Goal: Information Seeking & Learning: Find specific page/section

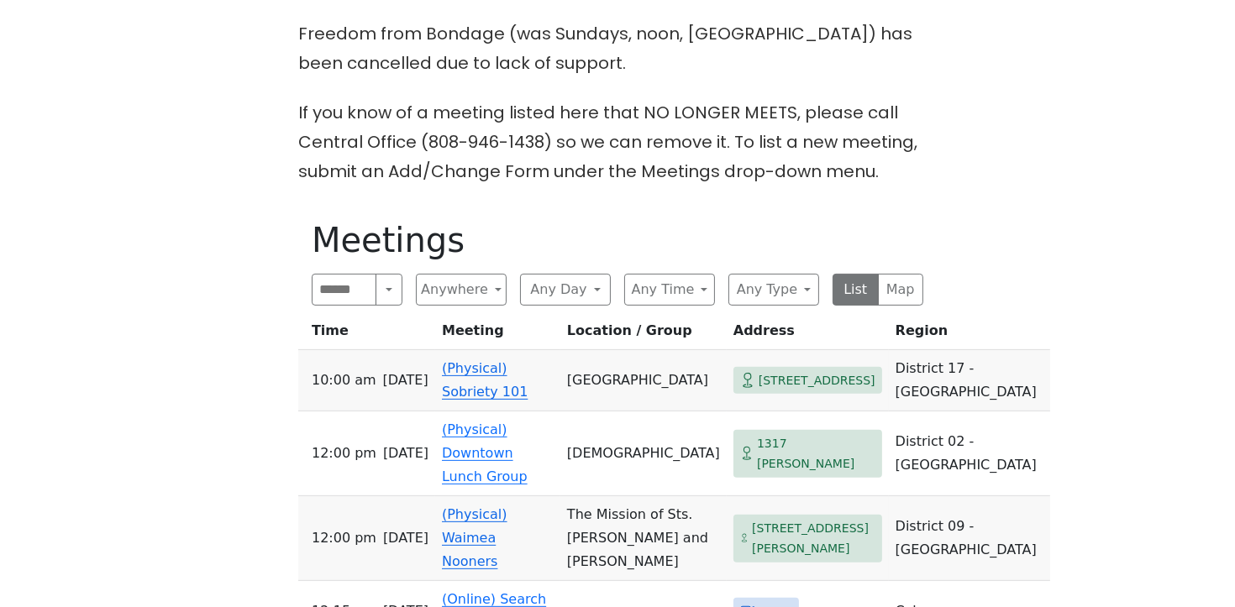
scroll to position [554, 0]
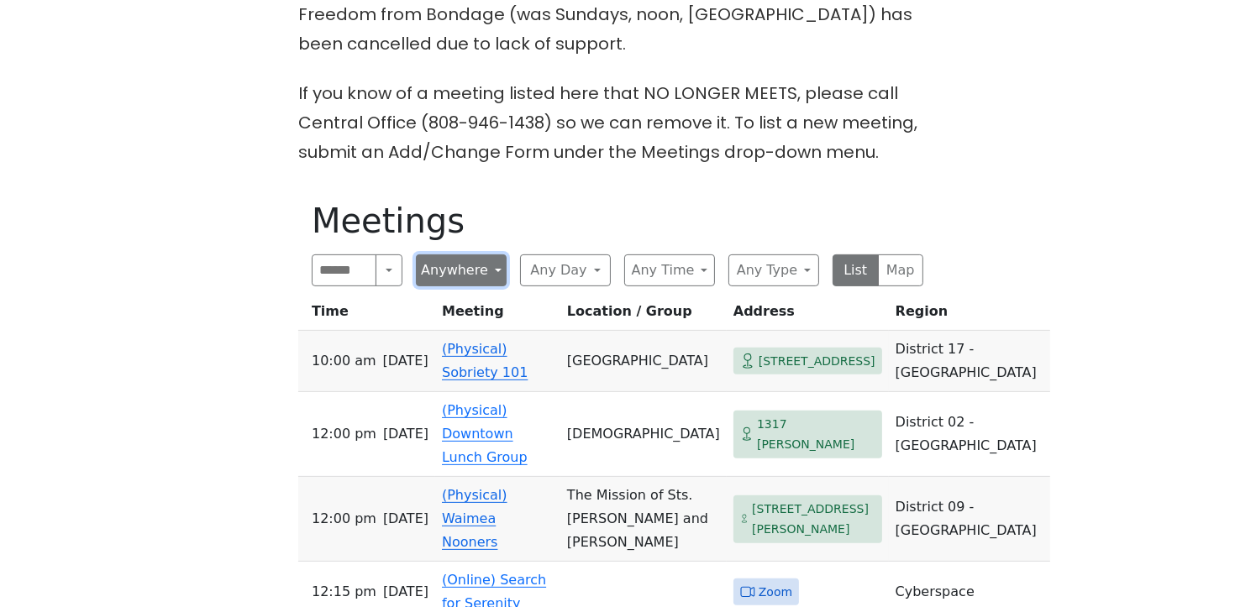
click at [494, 267] on button "Anywhere" at bounding box center [461, 271] width 91 height 32
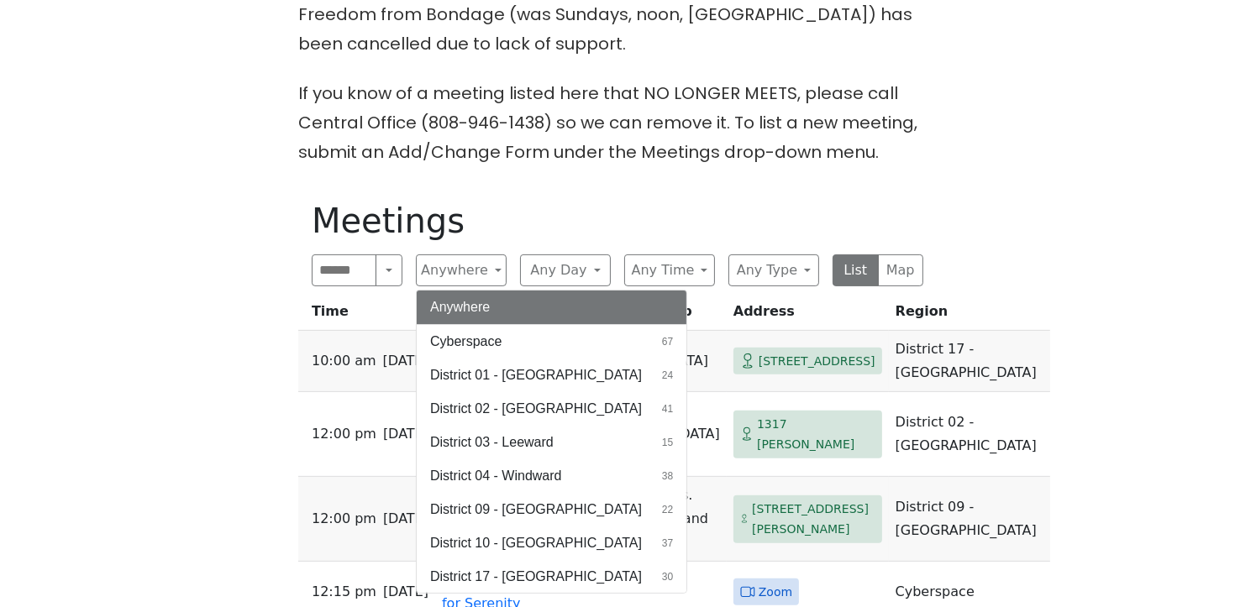
click at [227, 297] on div "On Sept 11 (only), the Serenity Group will meet at St. Peter’s Episcopal Church…" at bounding box center [617, 478] width 1111 height 1115
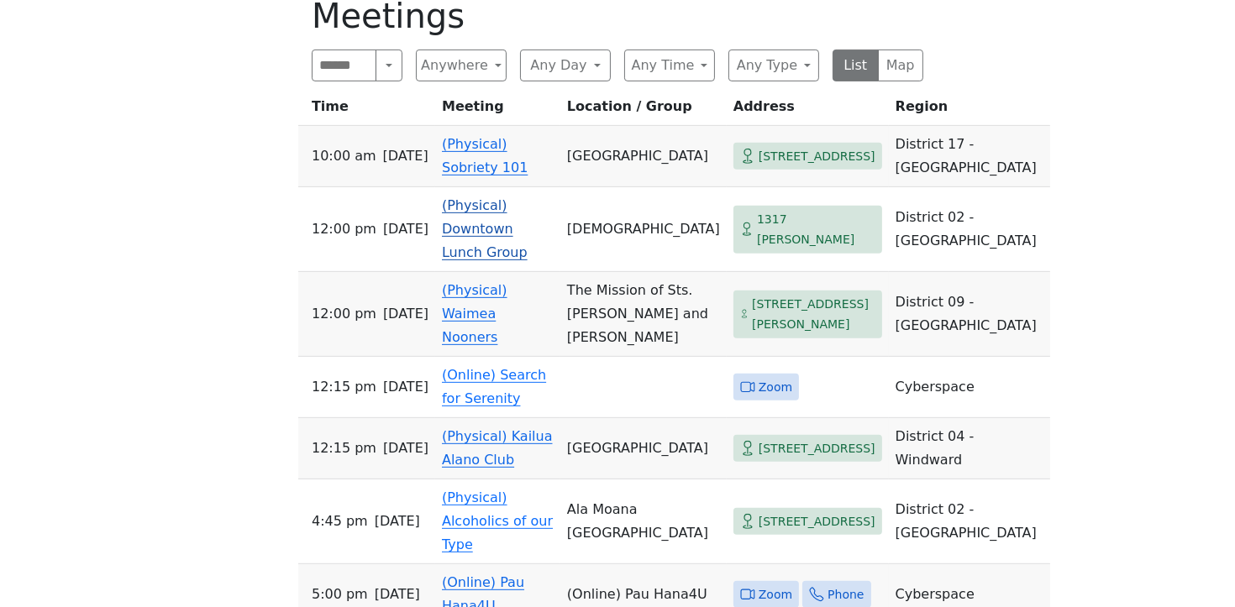
scroll to position [595, 0]
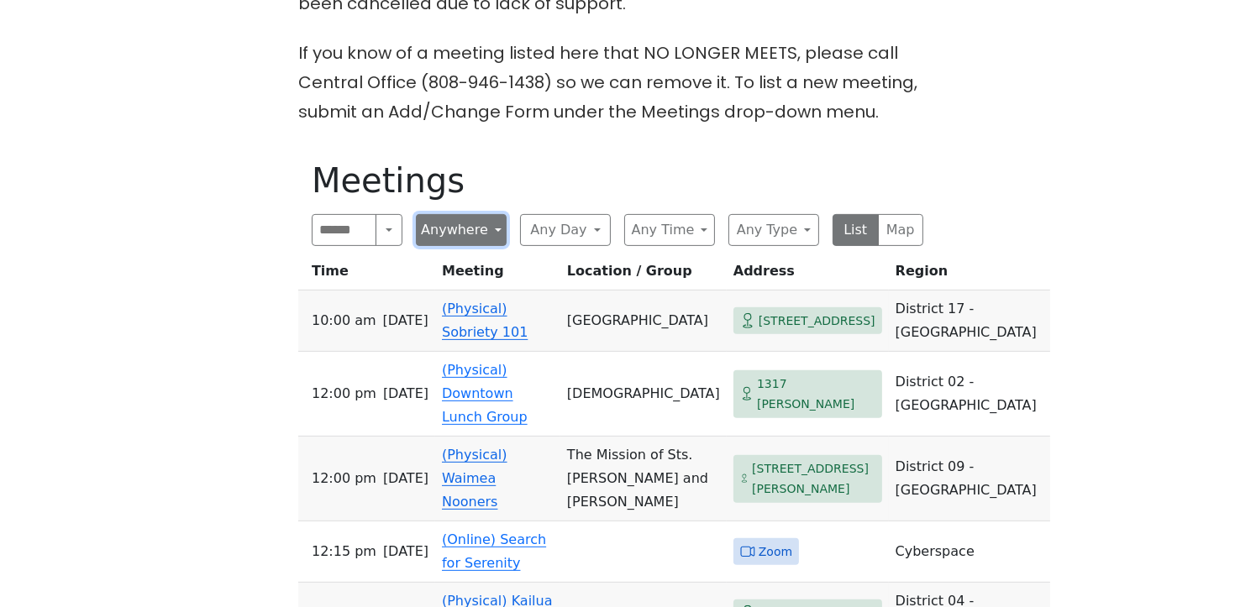
click at [493, 231] on button "Anywhere" at bounding box center [461, 230] width 91 height 32
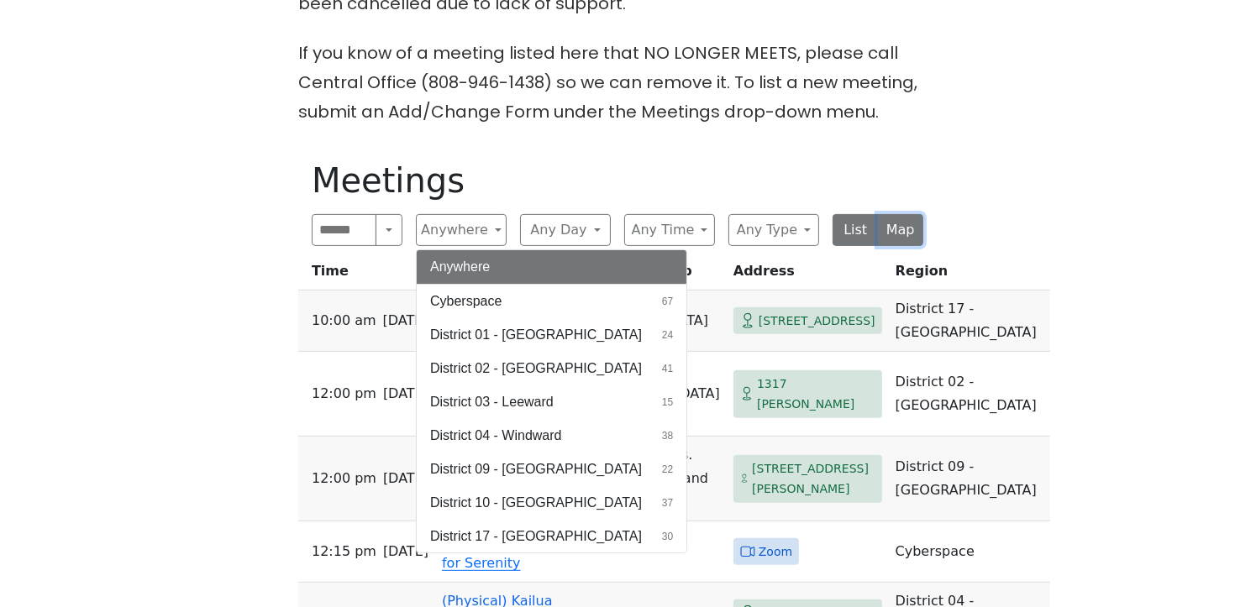
click at [915, 230] on button "Map" at bounding box center [901, 230] width 46 height 32
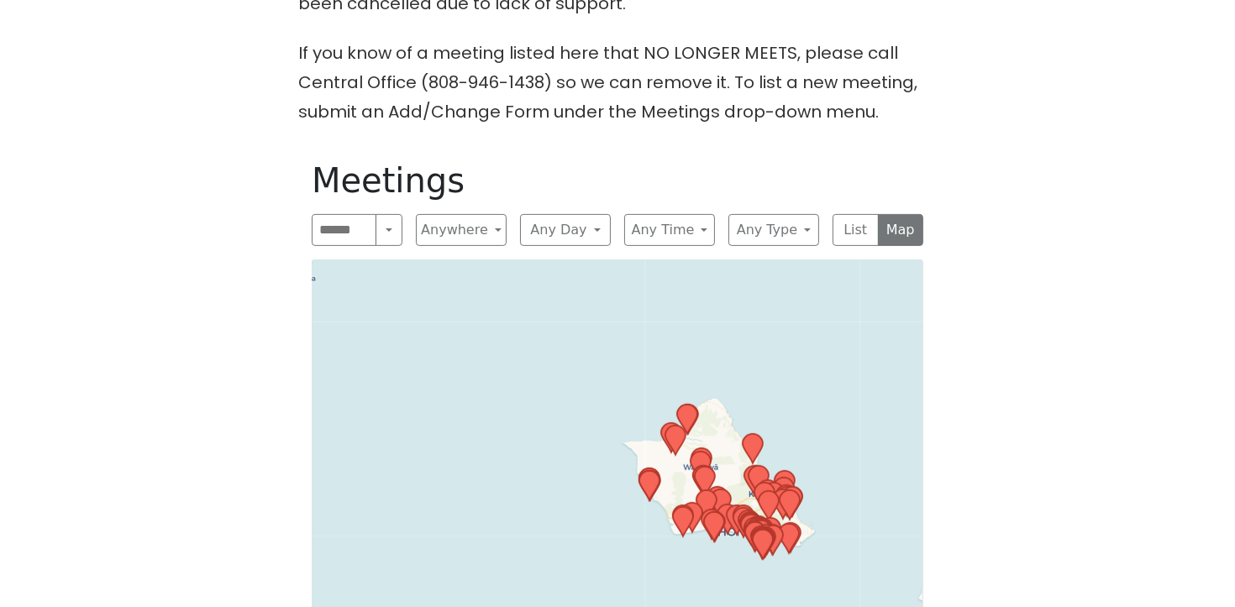
click at [681, 483] on div "Leaflet | © OpenStreetMap contributors © CARTO" at bounding box center [618, 500] width 612 height 481
click at [666, 445] on icon at bounding box center [675, 441] width 22 height 32
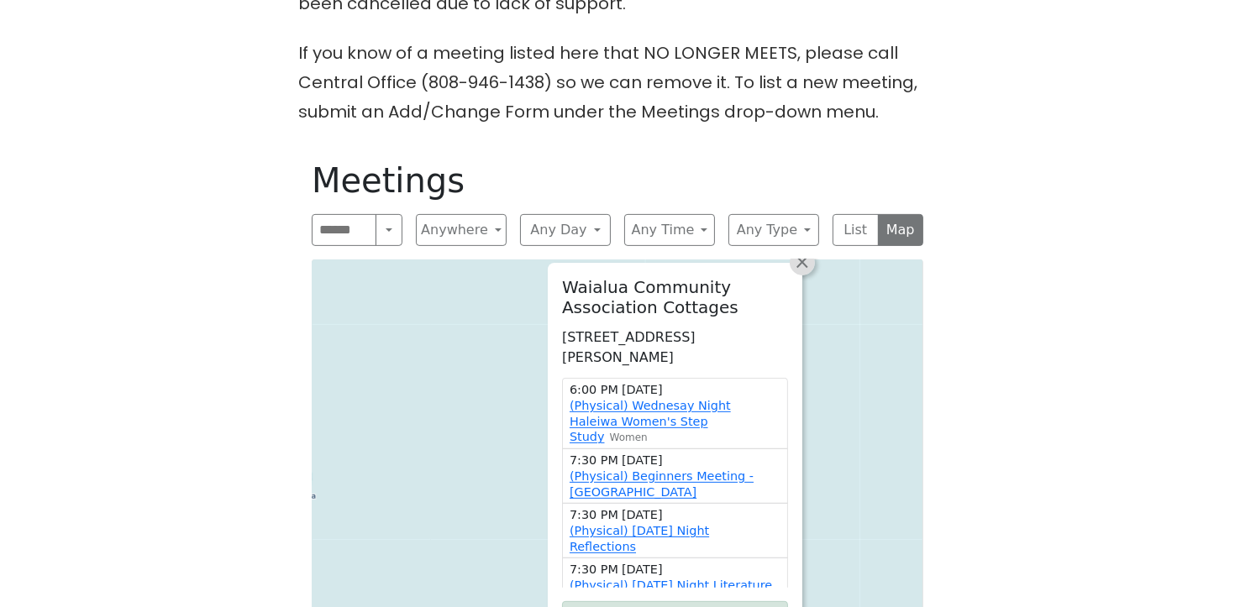
click at [812, 260] on link "×" at bounding box center [802, 262] width 25 height 25
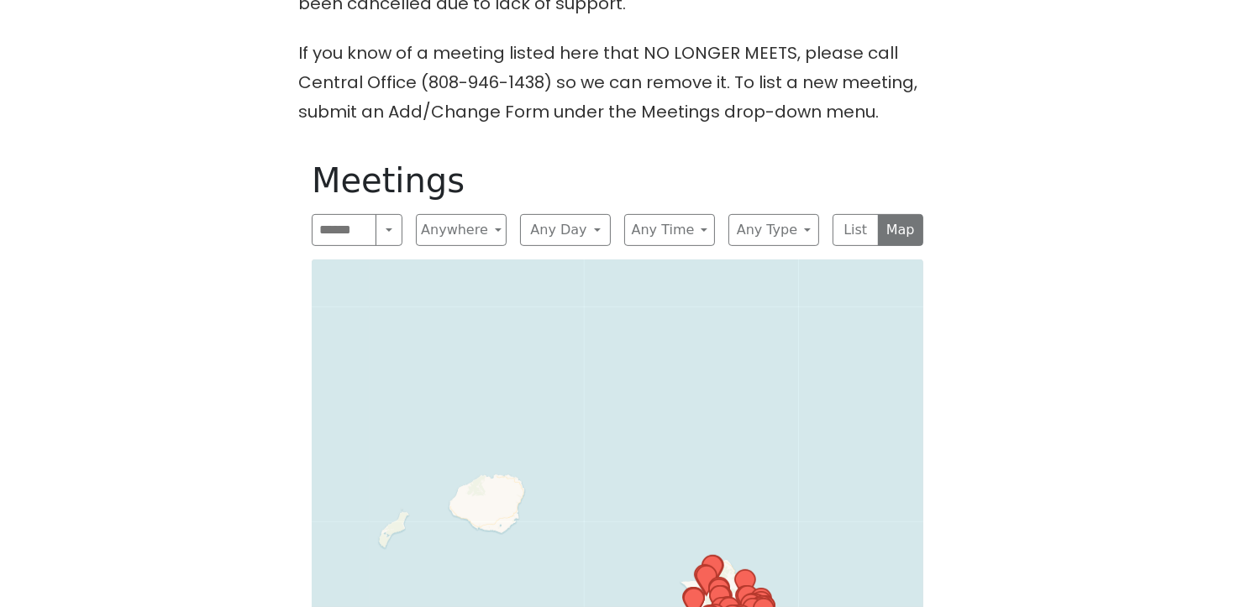
drag, startPoint x: 980, startPoint y: 491, endPoint x: 966, endPoint y: 464, distance: 30.8
click at [972, 481] on div "On Sept 11 (only), the Serenity Group will meet at St. Peter’s Episcopal Church…" at bounding box center [617, 328] width 1111 height 894
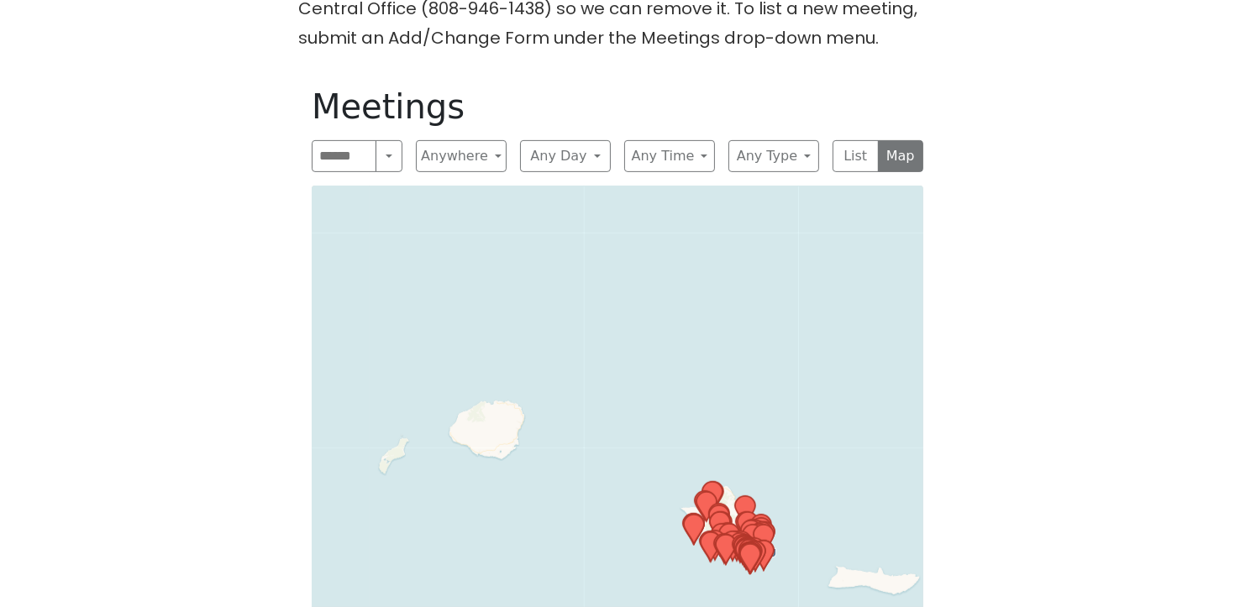
scroll to position [875, 0]
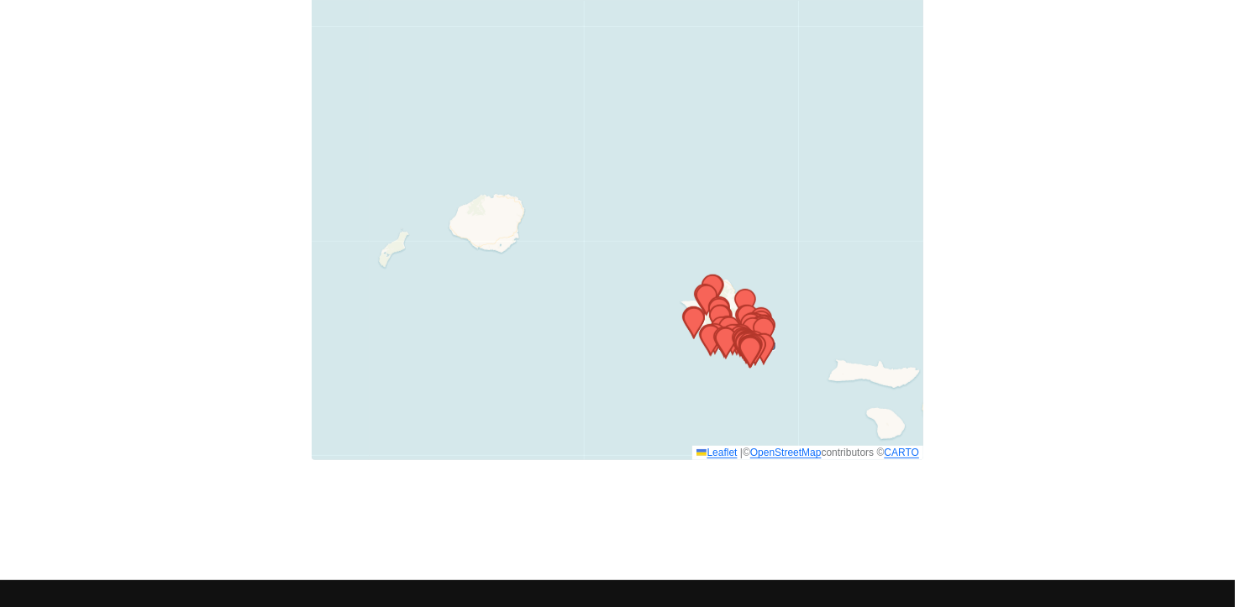
click at [706, 318] on div "Leaflet | © OpenStreetMap contributors © CARTO" at bounding box center [618, 219] width 612 height 481
click at [697, 322] on icon at bounding box center [694, 322] width 20 height 29
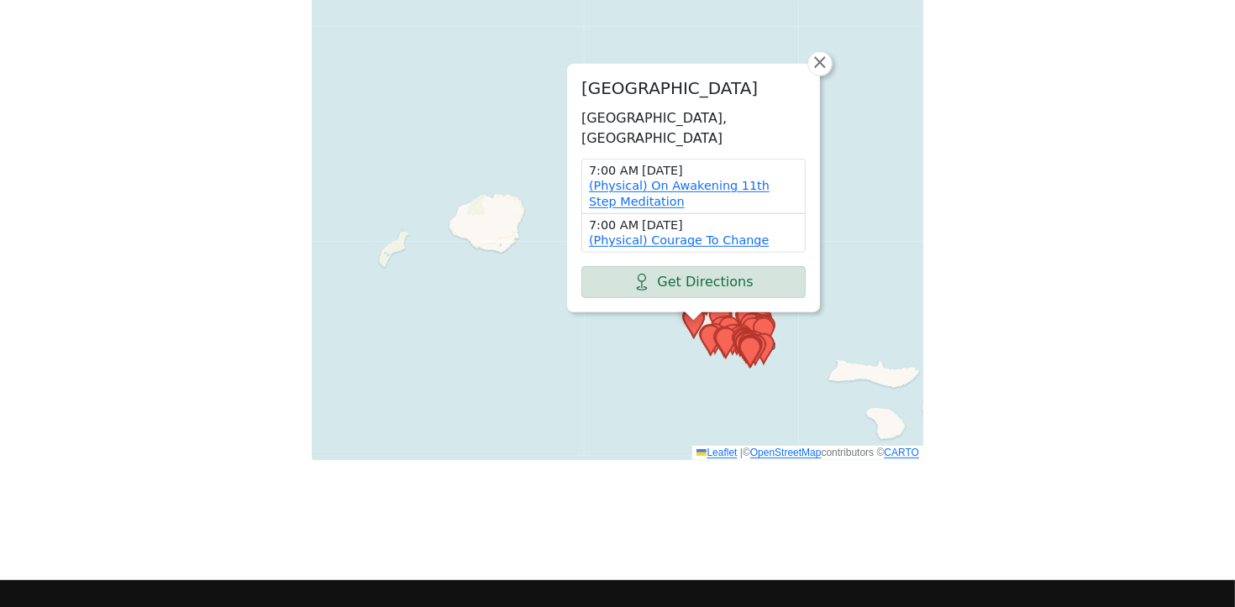
click at [779, 318] on div "Pokai Bay Beach Park Bayview St, Waianae, HI 96792, USA 7:00 AM Sunday (Physica…" at bounding box center [618, 219] width 612 height 481
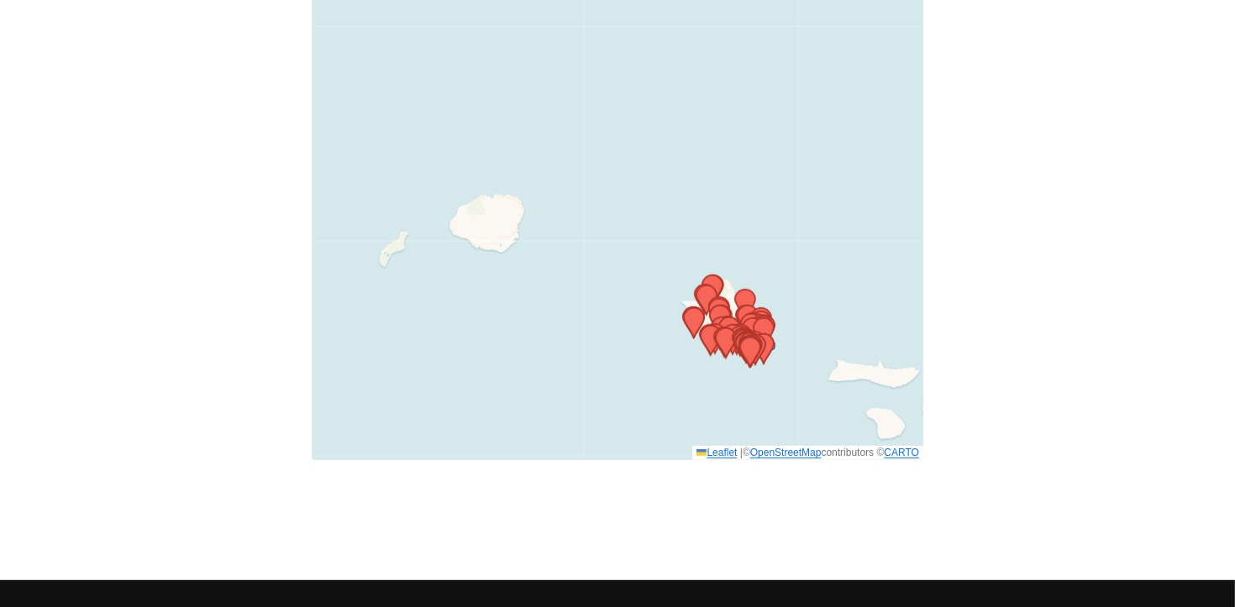
click at [746, 307] on icon at bounding box center [748, 320] width 20 height 29
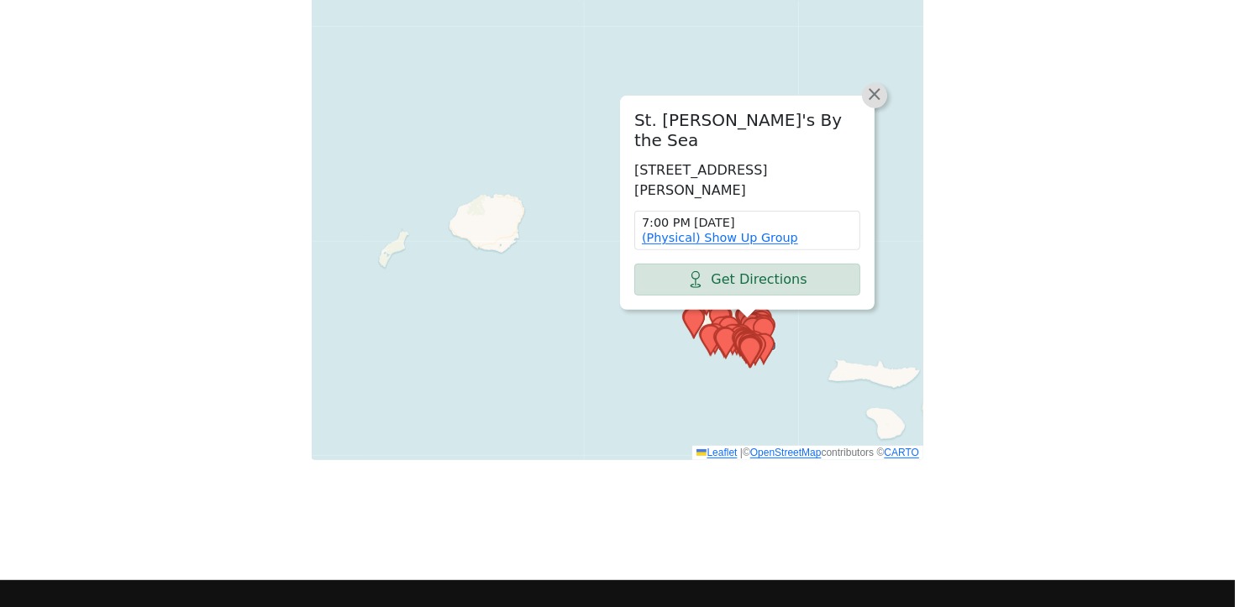
click at [875, 104] on span "×" at bounding box center [874, 94] width 17 height 20
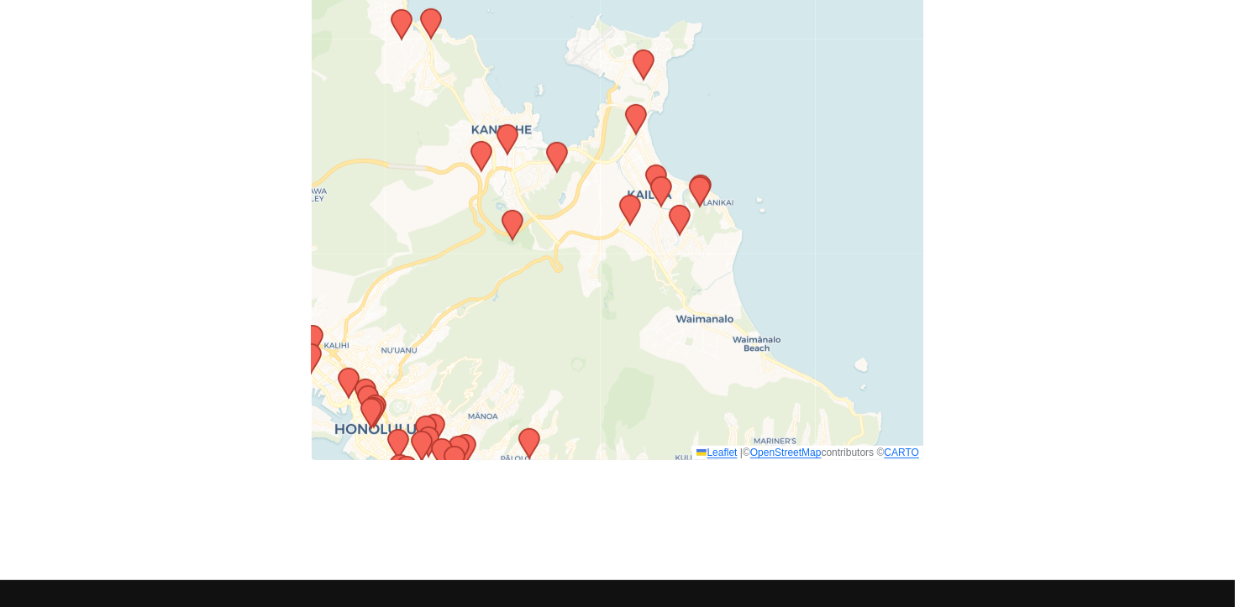
click at [503, 144] on icon at bounding box center [507, 139] width 20 height 29
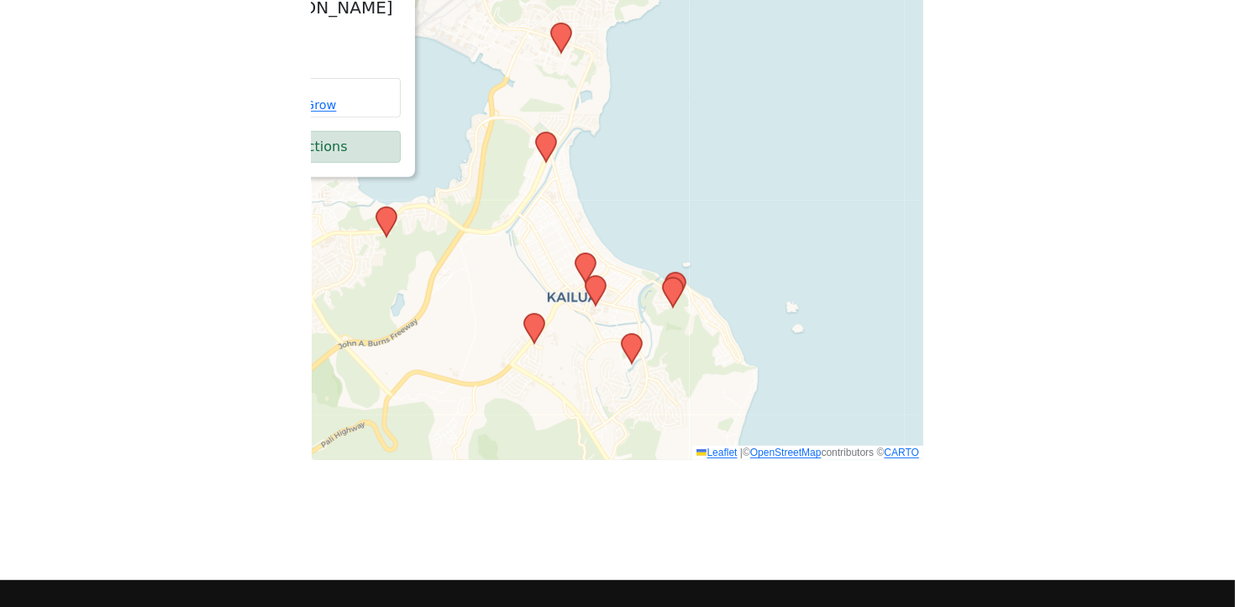
click at [597, 285] on icon at bounding box center [596, 290] width 20 height 29
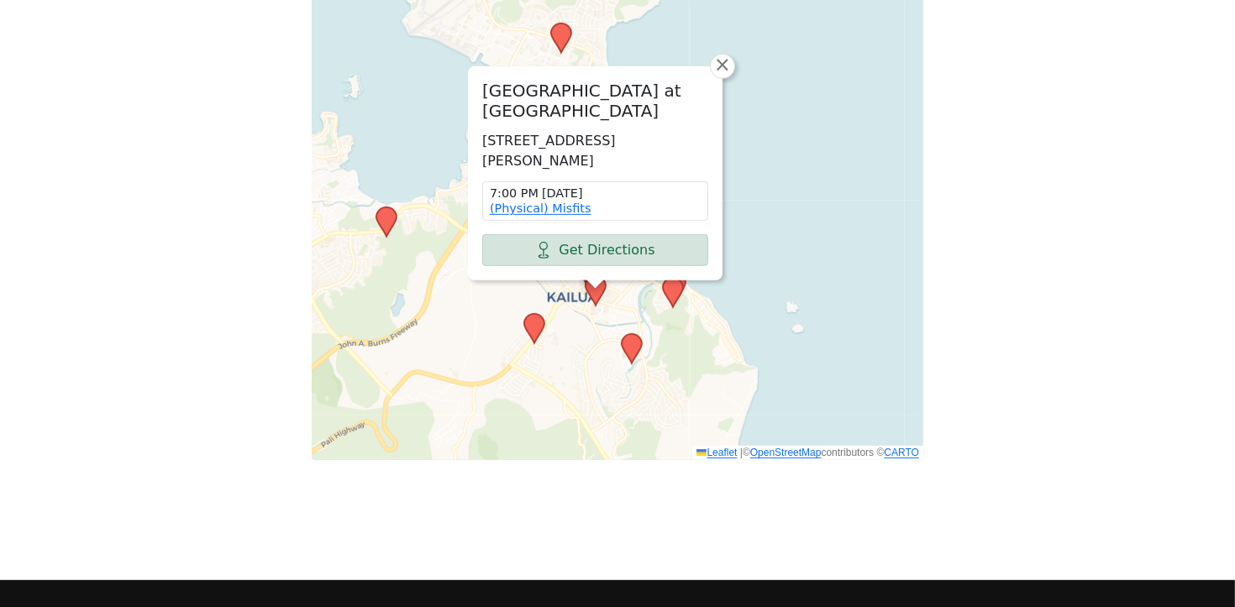
click at [670, 290] on icon at bounding box center [673, 292] width 20 height 29
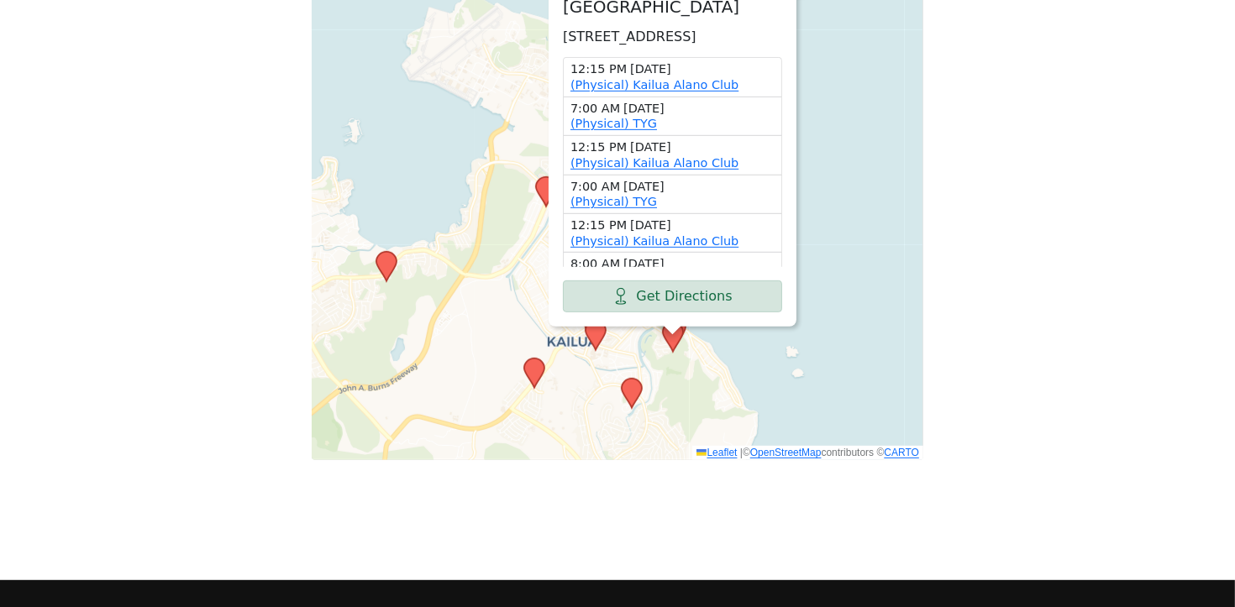
click at [859, 205] on div "Kailua Beach Park 104 Alala Rd, Kailua, HI 96734, USA 12:15 PM Wednesday (Physi…" at bounding box center [618, 219] width 612 height 481
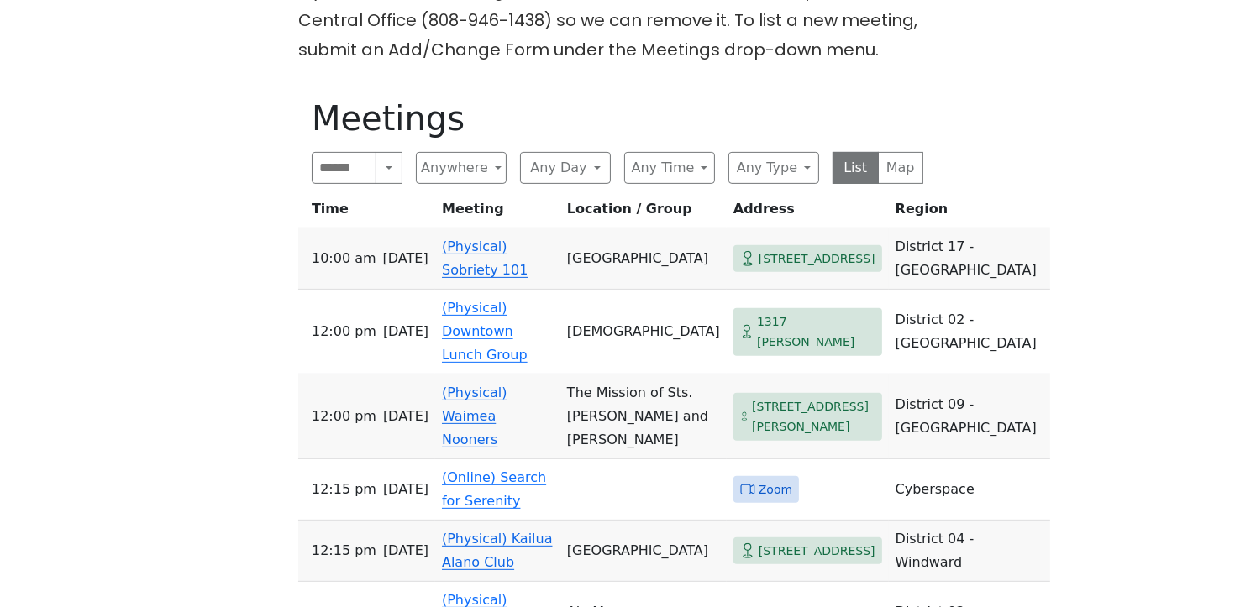
scroll to position [659, 0]
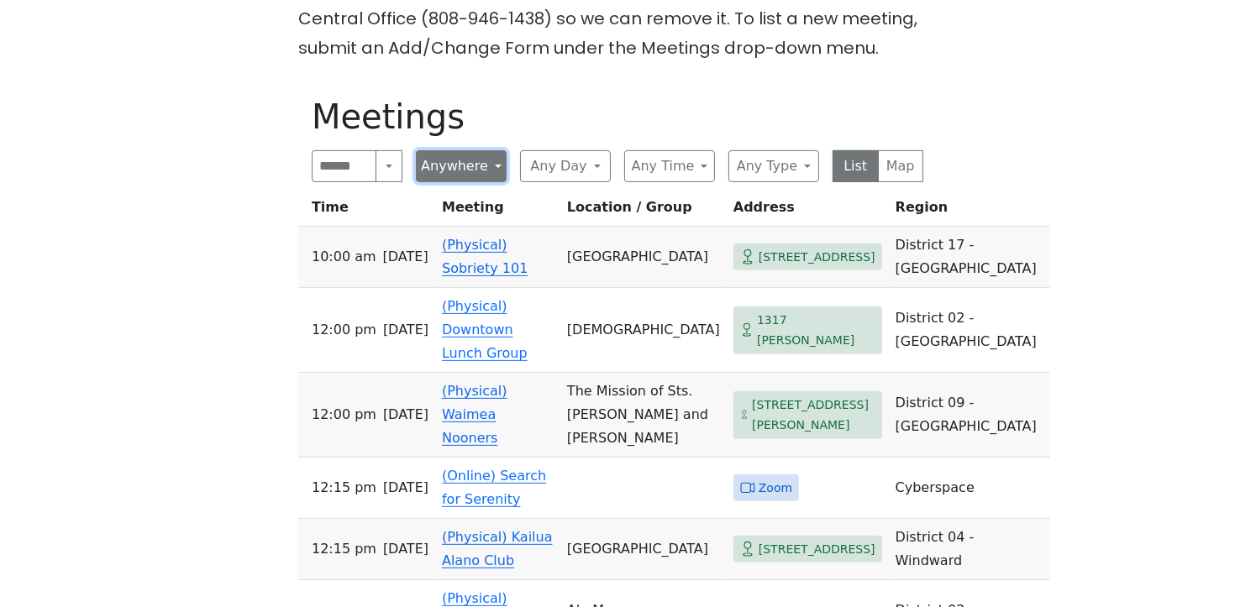
click at [491, 167] on button "Anywhere" at bounding box center [461, 166] width 91 height 32
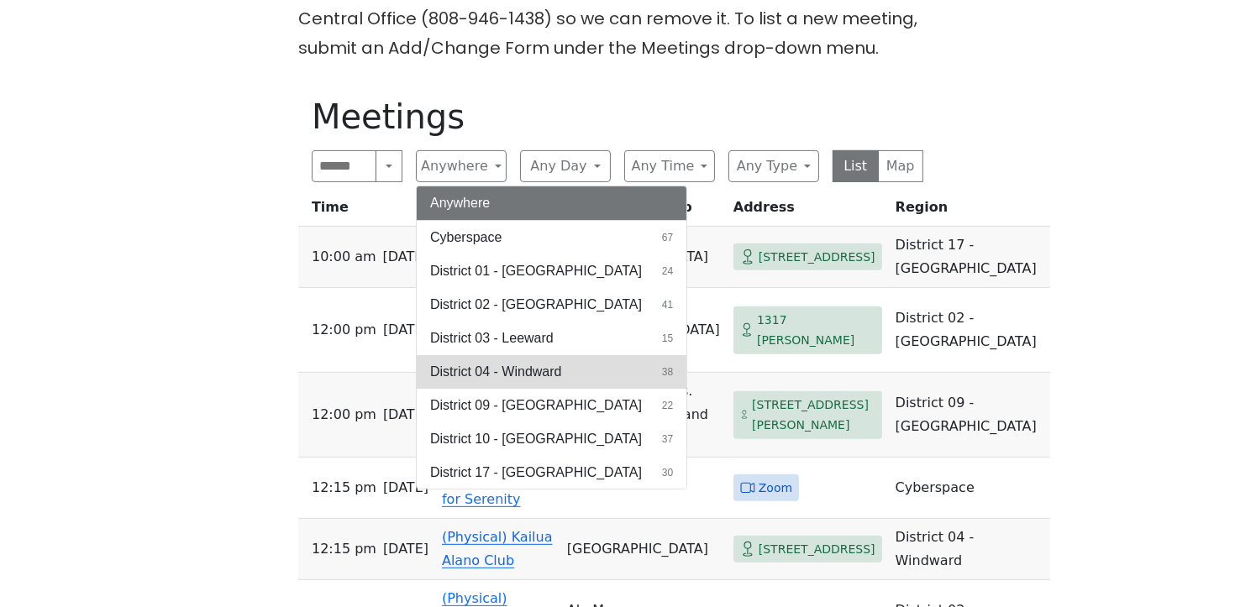
click at [527, 372] on span "District 04 - Windward" at bounding box center [495, 372] width 131 height 20
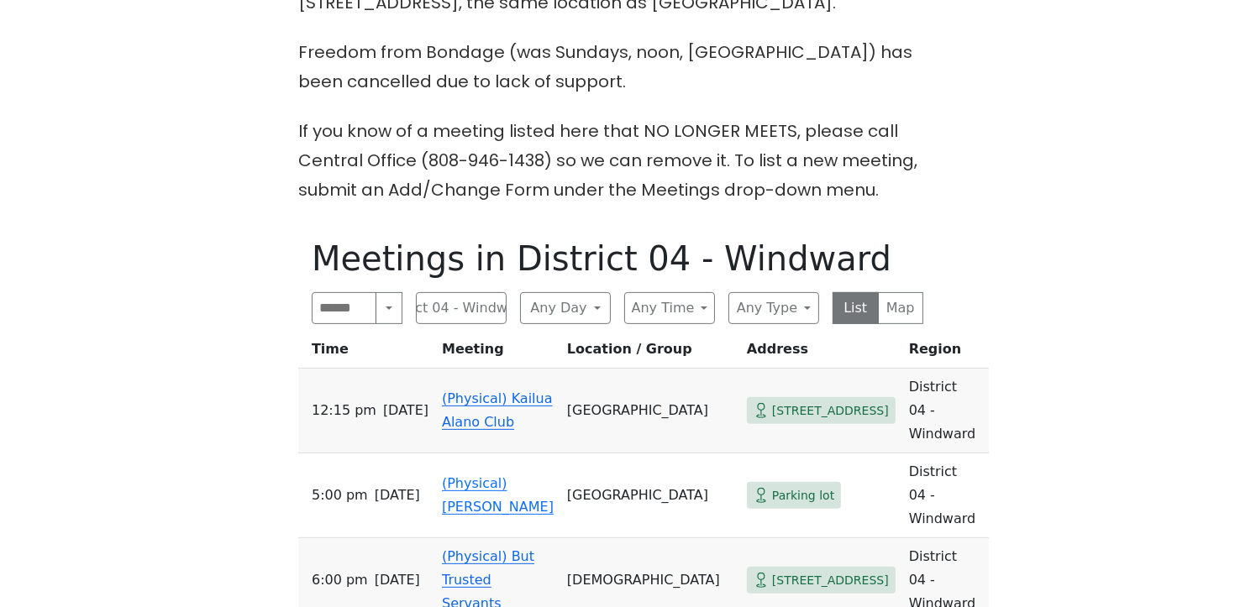
scroll to position [523, 0]
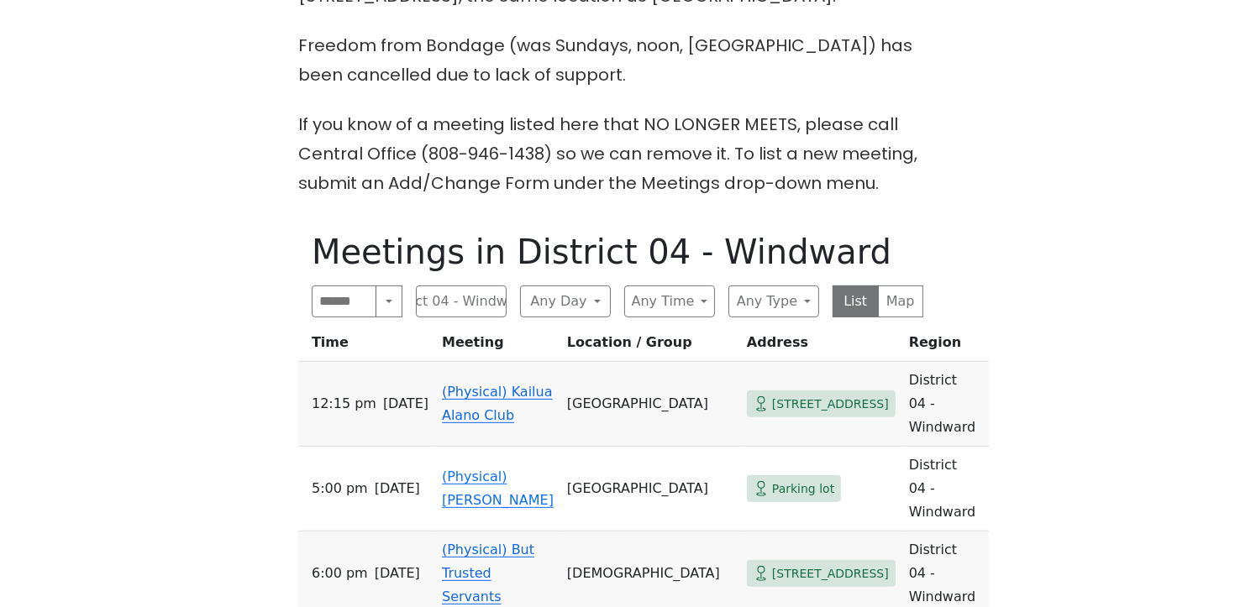
click at [772, 415] on span "[STREET_ADDRESS]" at bounding box center [830, 404] width 117 height 21
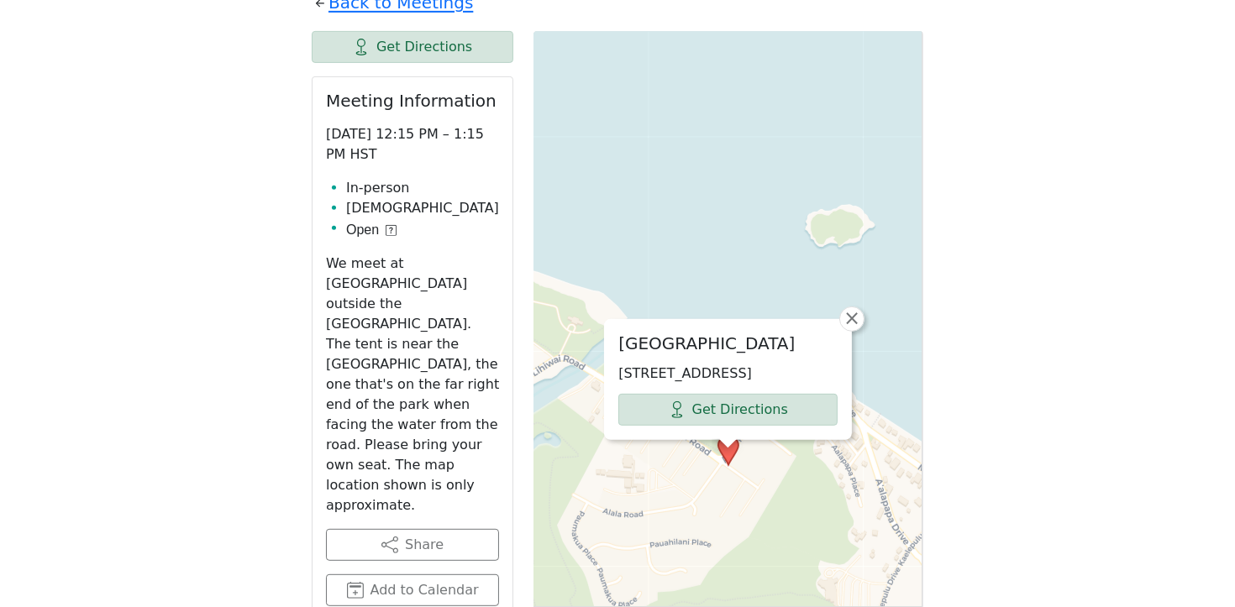
scroll to position [893, 0]
